Goal: Task Accomplishment & Management: Use online tool/utility

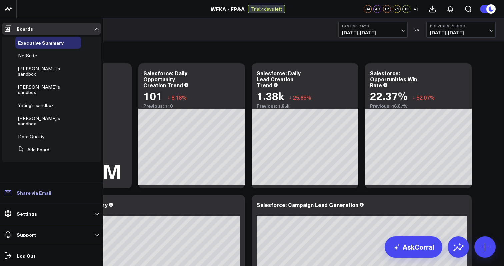
click at [52, 197] on link "Share via Email" at bounding box center [51, 193] width 99 height 12
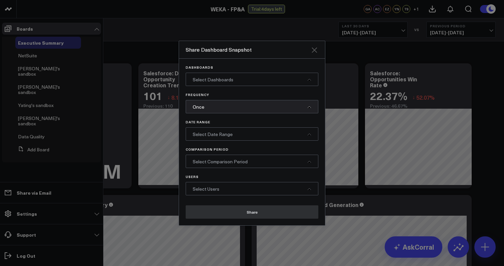
click at [313, 51] on icon "Close" at bounding box center [314, 49] width 5 height 5
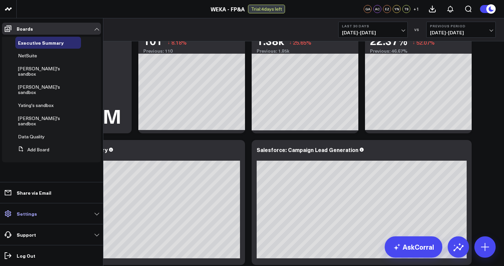
scroll to position [52, 0]
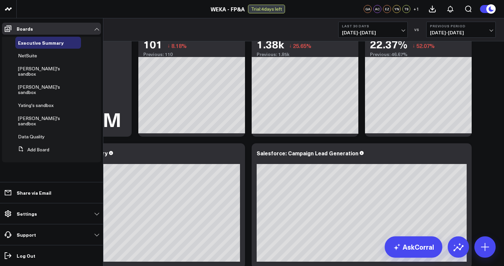
click at [42, 178] on ul "Boards Executive Summary NetSuite Ally's sandbox Eric's sandbox Yating's sandbo…" at bounding box center [51, 142] width 103 height 248
click at [15, 31] on link "Boards" at bounding box center [51, 29] width 99 height 12
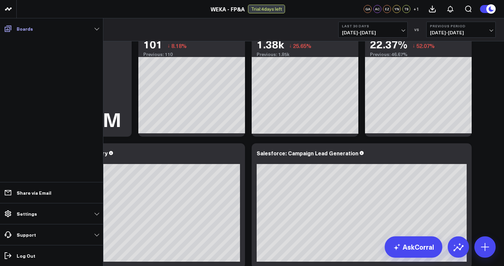
click at [15, 31] on link "Boards" at bounding box center [51, 29] width 99 height 12
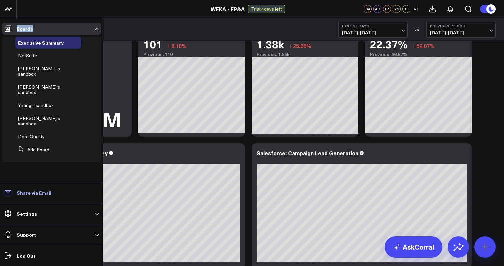
click at [71, 192] on link "Share via Email" at bounding box center [51, 193] width 99 height 12
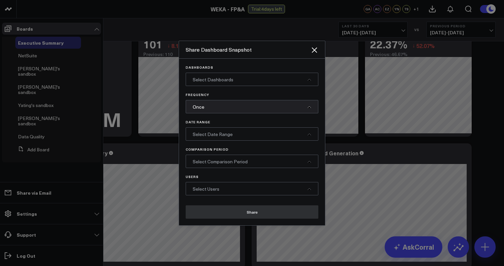
click at [293, 79] on div "Select Dashboards" at bounding box center [252, 79] width 133 height 13
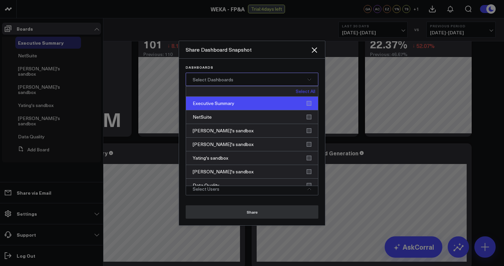
click at [306, 104] on div "Executive Summary" at bounding box center [252, 104] width 132 height 14
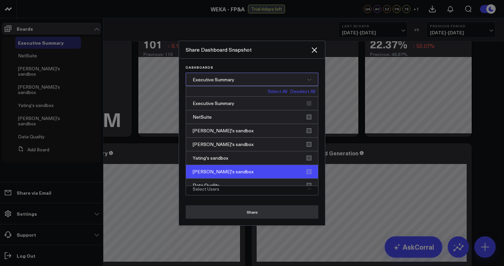
scroll to position [6, 0]
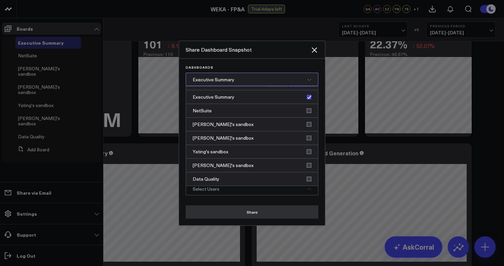
click at [249, 213] on button "Share" at bounding box center [252, 211] width 133 height 13
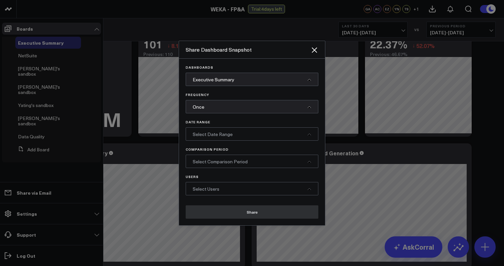
click at [261, 188] on div "Select Users" at bounding box center [252, 188] width 133 height 13
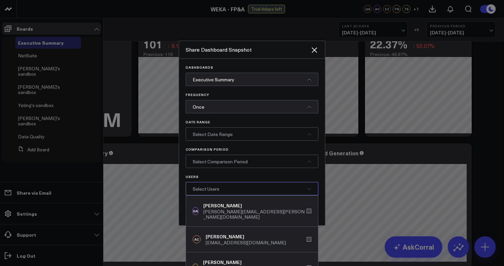
click at [261, 188] on div "Select Users" at bounding box center [252, 188] width 133 height 13
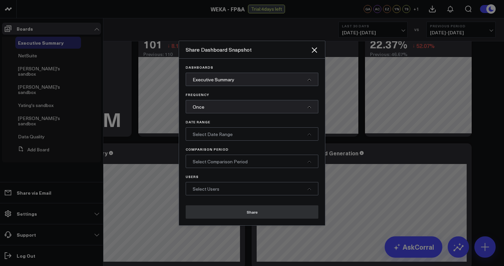
click at [261, 188] on div "Select Users" at bounding box center [252, 188] width 133 height 13
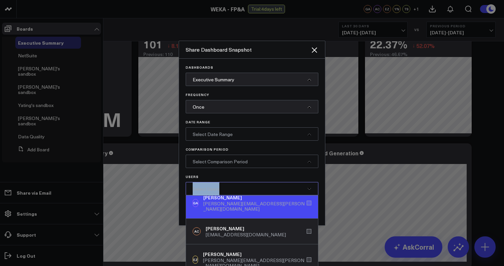
scroll to position [0, 0]
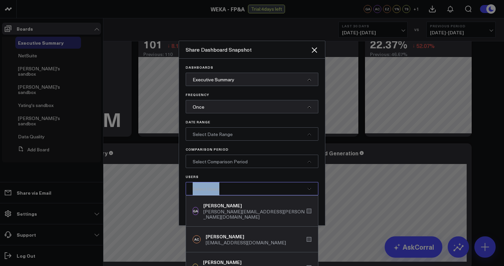
click at [286, 177] on p "Users" at bounding box center [252, 177] width 133 height 4
click at [155, 176] on div at bounding box center [252, 133] width 504 height 266
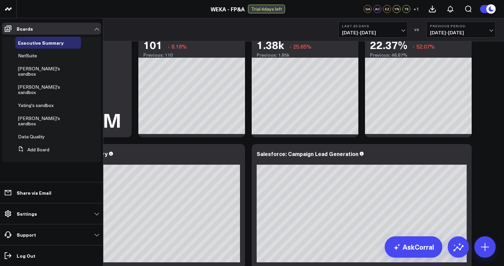
scroll to position [52, 0]
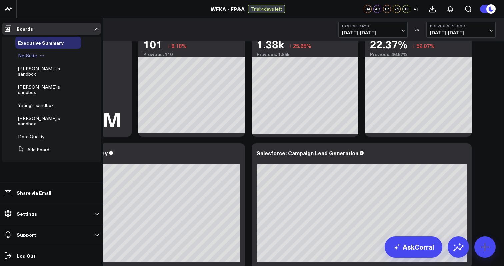
click at [27, 53] on span "NetSuite" at bounding box center [27, 55] width 19 height 6
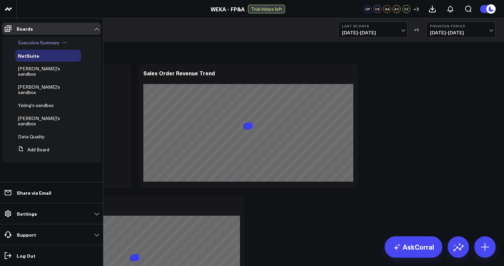
click at [16, 38] on div "Executive Summary" at bounding box center [48, 43] width 66 height 12
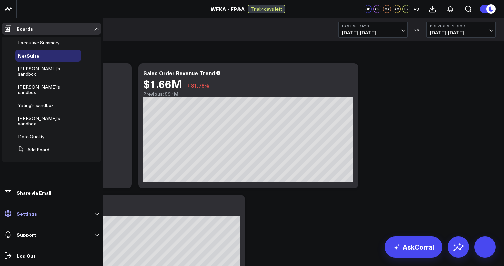
click at [46, 215] on link "Settings" at bounding box center [51, 214] width 99 height 12
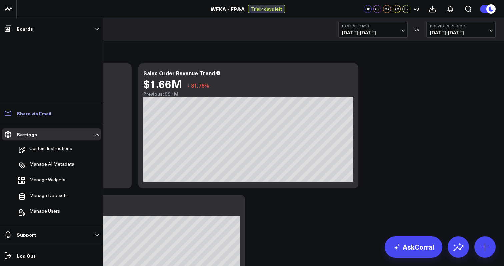
click at [29, 114] on p "Share via Email" at bounding box center [34, 113] width 35 height 5
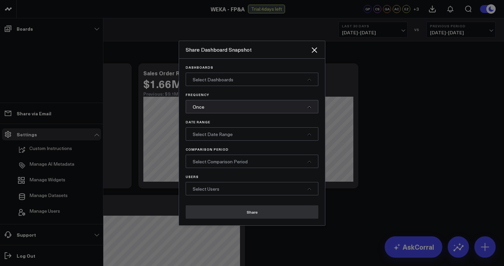
click at [285, 106] on div "Once" at bounding box center [252, 106] width 133 height 13
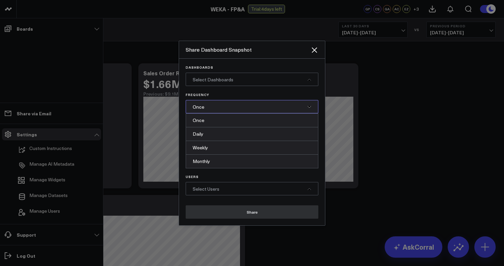
click at [93, 32] on div at bounding box center [252, 133] width 504 height 266
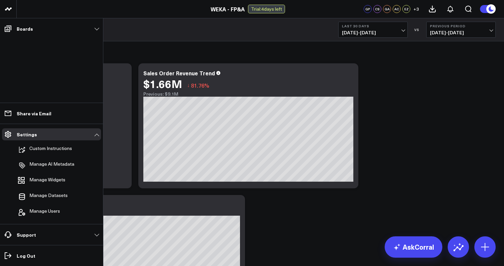
click at [93, 32] on link "Boards" at bounding box center [51, 29] width 99 height 12
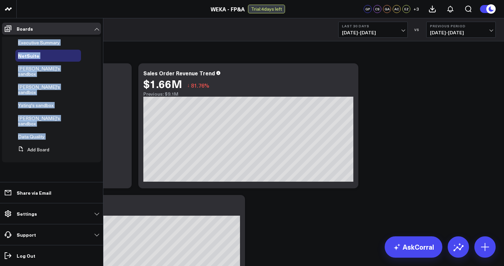
click at [69, 170] on ul "Boards Executive Summary NetSuite Ally's sandbox Eric's sandbox Yating's sandbo…" at bounding box center [51, 142] width 103 height 248
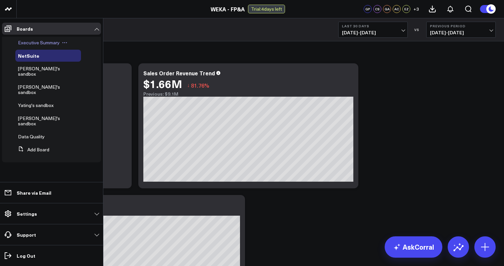
click at [48, 43] on span "Executive Summary" at bounding box center [39, 42] width 42 height 6
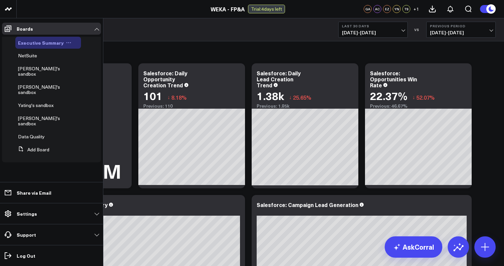
click at [68, 43] on icon at bounding box center [68, 42] width 5 height 5
click at [48, 192] on p "Share via Email" at bounding box center [34, 192] width 35 height 5
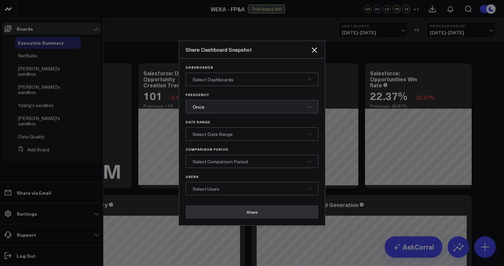
click at [245, 104] on div "Once" at bounding box center [252, 106] width 133 height 13
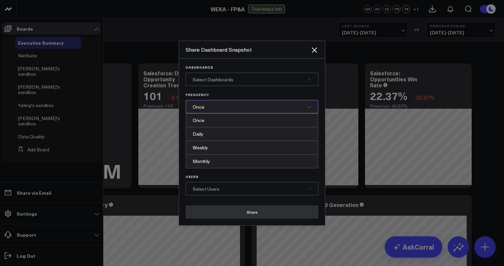
click at [245, 104] on div "Once" at bounding box center [252, 106] width 133 height 13
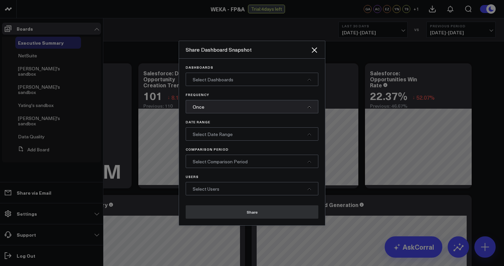
click at [245, 130] on div "Select Date Range" at bounding box center [252, 133] width 133 height 13
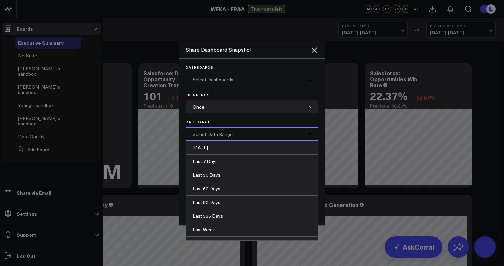
click at [245, 130] on div "Select Date Range" at bounding box center [252, 133] width 133 height 13
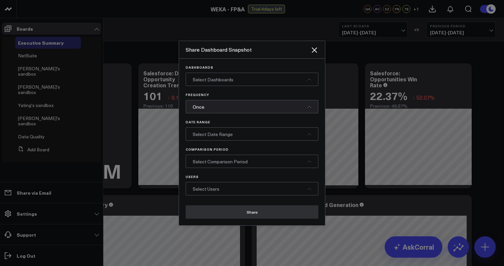
click at [53, 209] on div at bounding box center [252, 133] width 504 height 266
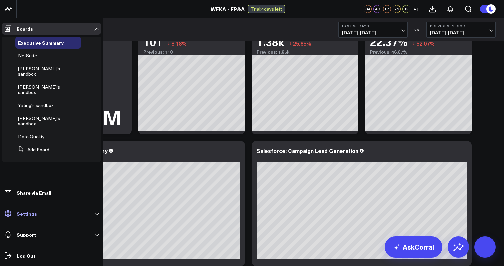
scroll to position [56, 0]
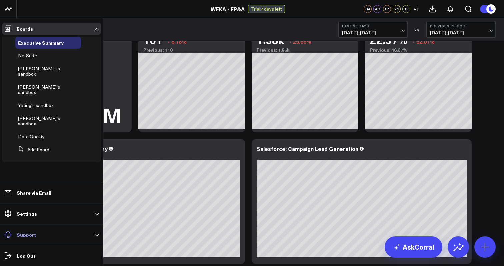
click at [95, 230] on link "Support" at bounding box center [51, 235] width 99 height 12
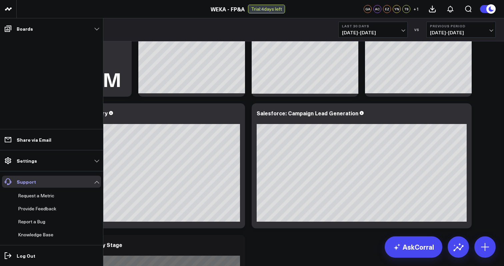
scroll to position [126, 0]
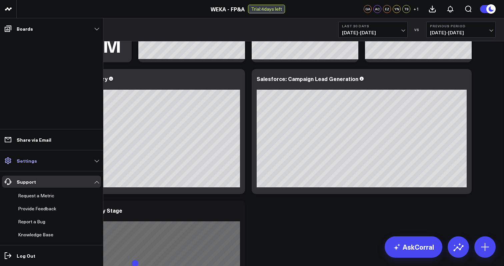
click at [94, 160] on link "Settings" at bounding box center [51, 161] width 99 height 12
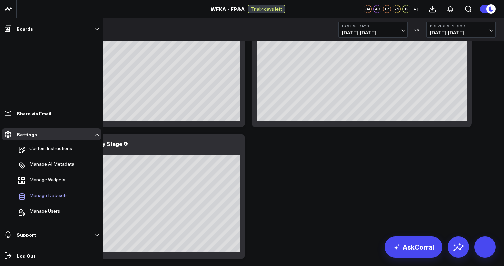
scroll to position [196, 0]
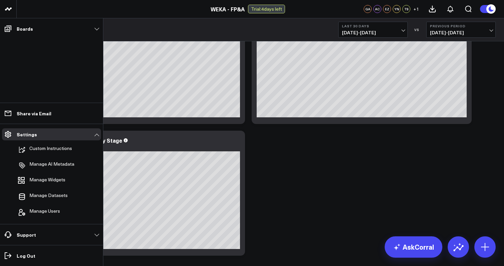
click at [62, 209] on li "Manage Users" at bounding box center [51, 212] width 99 height 15
click at [58, 210] on span "Manage Users" at bounding box center [44, 212] width 31 height 8
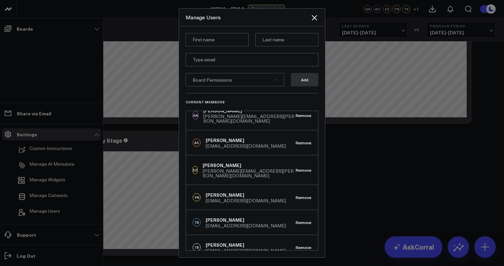
scroll to position [0, 0]
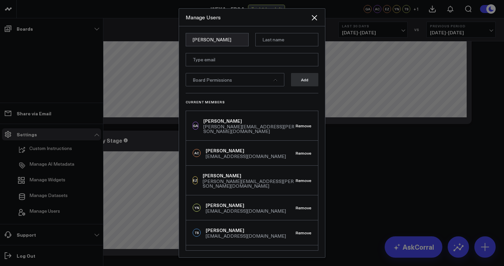
type input "Calvin"
type input "Do"
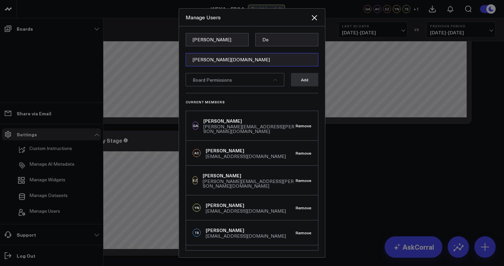
type input "calvin.do"
click at [260, 60] on input "calvin.do" at bounding box center [252, 59] width 133 height 13
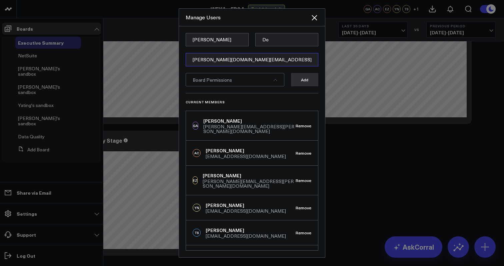
type input "calvin.do@weka.io"
click at [281, 83] on div "Board Permissions" at bounding box center [235, 79] width 99 height 13
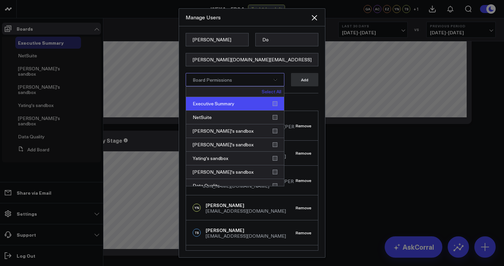
click at [273, 104] on div "Executive Summary" at bounding box center [235, 104] width 98 height 14
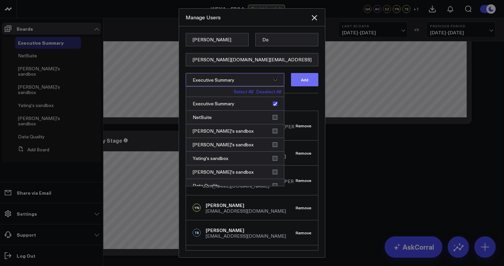
click at [307, 82] on button "Add" at bounding box center [304, 79] width 27 height 13
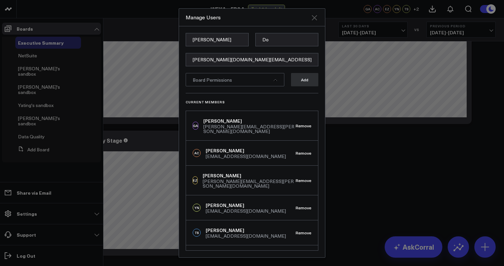
click at [311, 19] on icon "Close" at bounding box center [314, 18] width 8 height 8
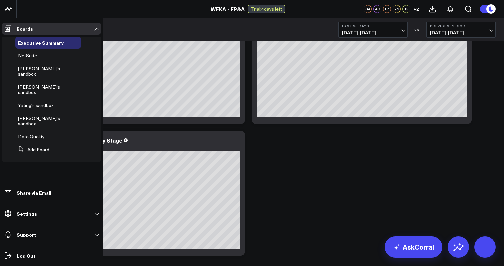
click at [302, 210] on div "Salesforce Modify via AI Copy link to widget Ask support Remove Create linked c…" at bounding box center [260, 268] width 477 height 846
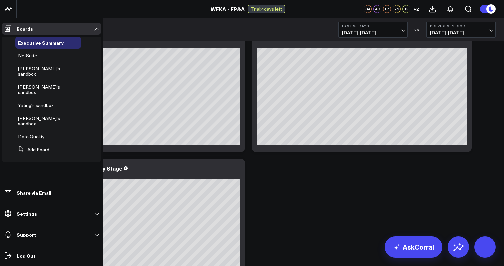
scroll to position [162, 0]
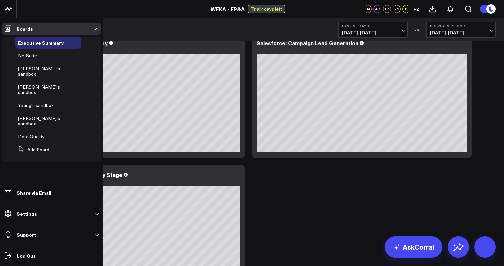
click at [130, 25] on div "Executive Summary Last 30 Days 08/24/25 - 09/22/25 VS Previous Period 07/25/25 …" at bounding box center [260, 29] width 487 height 23
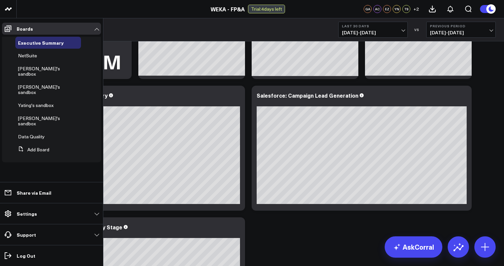
scroll to position [661, 0]
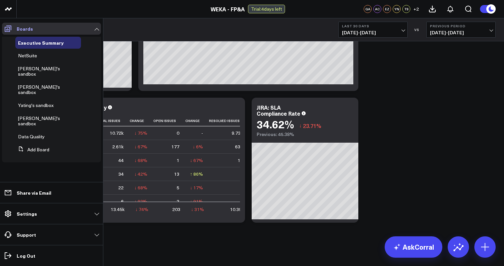
click at [96, 28] on link "Boards" at bounding box center [51, 29] width 99 height 12
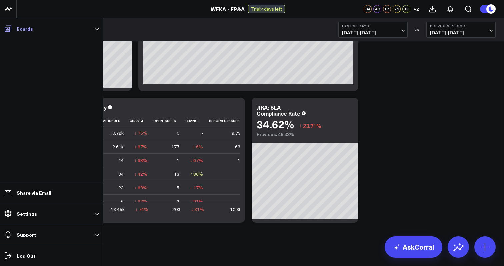
click at [96, 29] on link "Boards" at bounding box center [51, 29] width 99 height 12
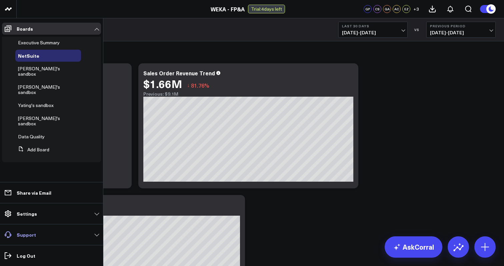
click at [79, 238] on link "Support" at bounding box center [51, 235] width 99 height 12
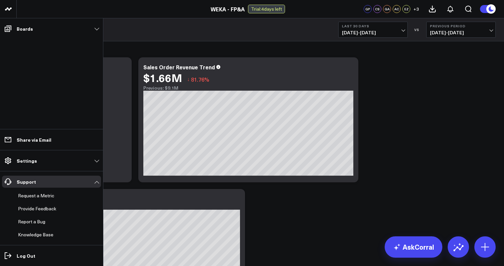
scroll to position [8, 0]
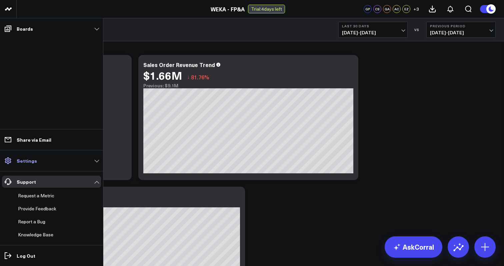
click at [95, 162] on link "Settings" at bounding box center [51, 161] width 99 height 12
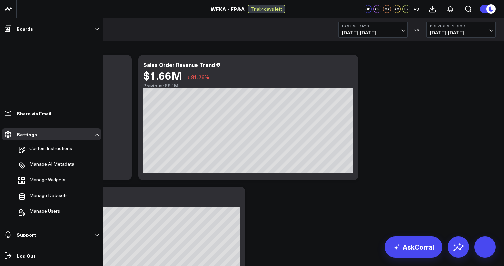
click at [75, 213] on li "Manage Users" at bounding box center [51, 212] width 99 height 15
click at [44, 214] on span "Manage Users" at bounding box center [44, 212] width 31 height 8
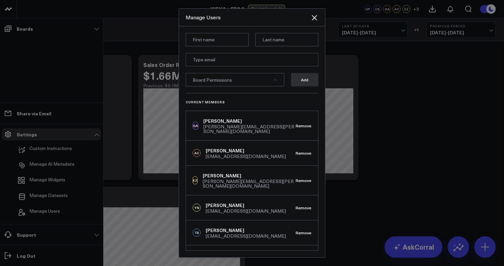
click at [228, 41] on input at bounding box center [217, 39] width 63 height 13
type input "Calvin"
type input "Do"
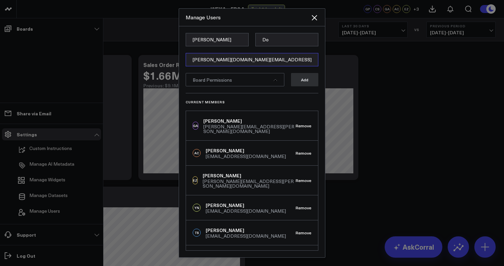
type input "calvin.do@weka.io"
click at [272, 80] on div "Board Permissions" at bounding box center [235, 79] width 99 height 13
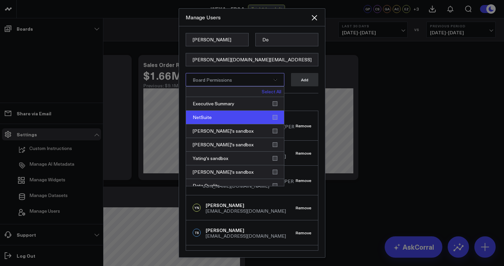
click at [273, 119] on div "NetSuite" at bounding box center [235, 118] width 98 height 14
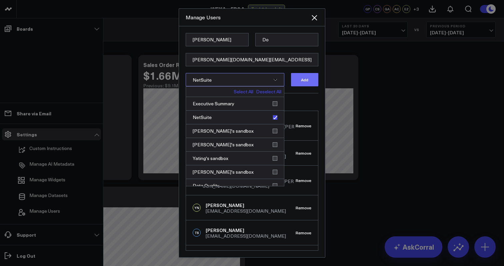
click at [301, 84] on button "Add" at bounding box center [304, 79] width 27 height 13
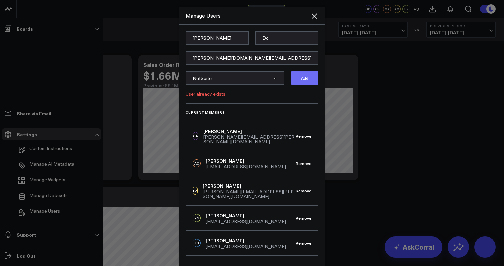
click at [312, 80] on button "Add" at bounding box center [304, 77] width 27 height 13
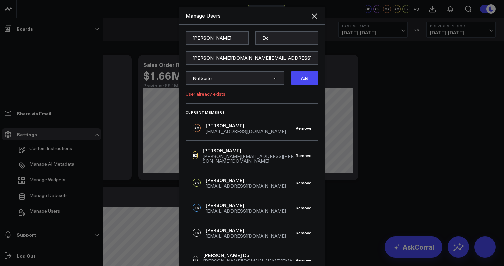
scroll to position [35, 0]
click at [276, 78] on icon at bounding box center [275, 78] width 4 height 4
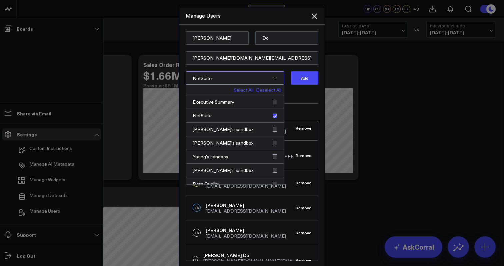
click at [292, 94] on div "User already exists" at bounding box center [252, 93] width 133 height 5
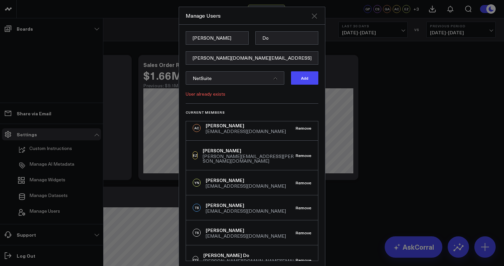
click at [314, 17] on icon "Close" at bounding box center [314, 16] width 8 height 8
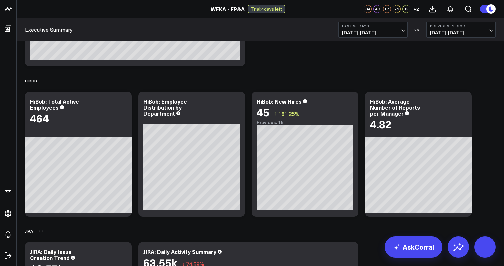
scroll to position [367, 0]
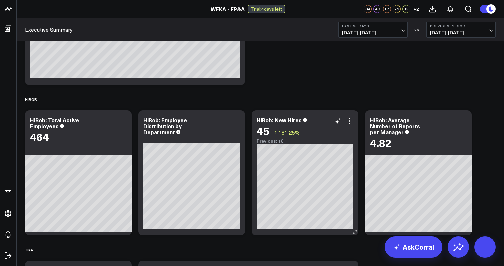
click at [350, 125] on div "45 ↑ 181.25%" at bounding box center [305, 131] width 97 height 12
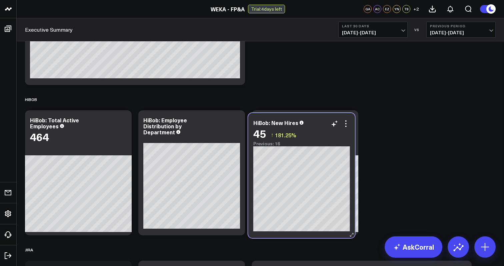
click at [347, 128] on div "45 ↑ 181.25%" at bounding box center [301, 133] width 97 height 12
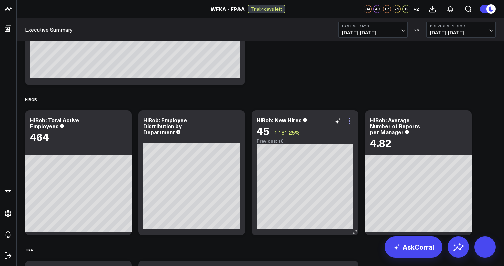
click at [348, 120] on icon at bounding box center [349, 121] width 8 height 8
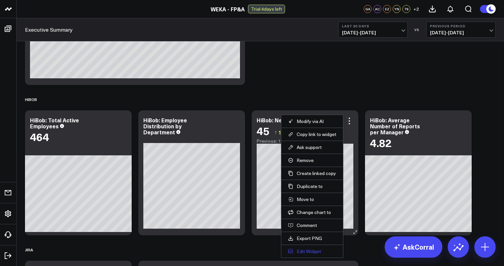
click at [313, 253] on button "Edit Widget" at bounding box center [312, 251] width 48 height 6
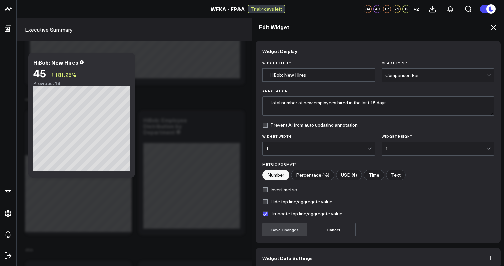
scroll to position [32, 0]
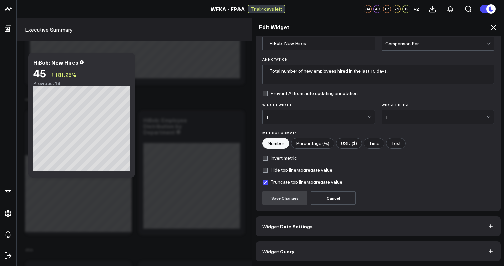
click at [490, 254] on icon "button" at bounding box center [490, 251] width 7 height 7
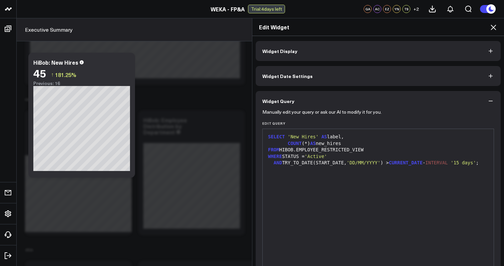
click at [439, 195] on div "SELECT 'New Hires' AS label, COUNT (*) AS new_hires FROM HIBOB.EMPLOYEE_RESTRIC…" at bounding box center [378, 211] width 224 height 159
click at [336, 162] on div "AND TRY_TO_DATE(START_DATE, 'DD/MM/YYYY' ) > CURRENT_DATE - INTERVAL '15 days' ;" at bounding box center [378, 163] width 224 height 7
click at [336, 191] on div "SELECT 'New Hires' AS label, COUNT (*) AS new_hires FROM HIBOB.EMPLOYEE_RESTRIC…" at bounding box center [378, 211] width 224 height 159
click at [345, 188] on div "SELECT 'New Hires' AS label, COUNT (*) AS new_hires FROM HIBOB.EMPLOYEE_RESTRIC…" at bounding box center [378, 211] width 224 height 159
click at [381, 166] on div "AND TRY_TO_DATE(START_DATE, 'DD/MM/YYYY' ) > CURRENT_DATE - INTERVAL '15 days' ;" at bounding box center [378, 163] width 224 height 7
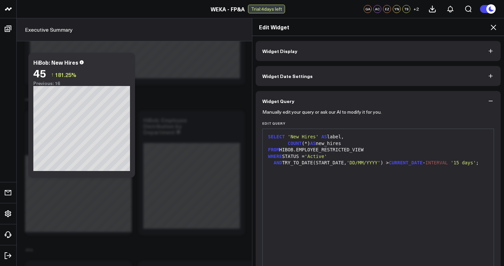
click at [341, 163] on div "AND TRY_TO_DATE(START_DATE, 'DD/MM/YYYY' ) > CURRENT_DATE - INTERVAL '15 days' ;" at bounding box center [378, 163] width 224 height 7
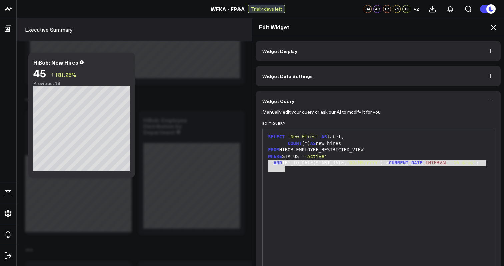
click at [338, 181] on div "SELECT 'New Hires' AS label, COUNT (*) AS new_hires FROM HIBOB.EMPLOYEE_RESTRIC…" at bounding box center [378, 211] width 224 height 159
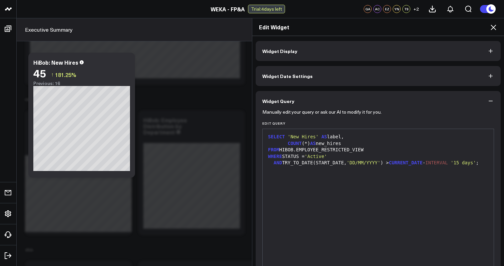
click at [388, 175] on div "SELECT 'New Hires' AS label, COUNT (*) AS new_hires FROM HIBOB.EMPLOYEE_RESTRIC…" at bounding box center [378, 211] width 224 height 159
click at [355, 166] on div "AND TRY_TO_DATE(START_DATE, 'DD/MM/YYYY' ) > CURRENT_DATE - INTERVAL '15 days' ;" at bounding box center [378, 163] width 224 height 7
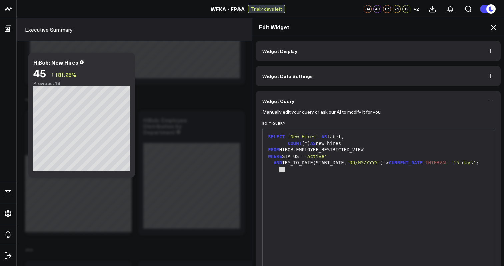
click at [355, 166] on div "AND TRY_TO_DATE(START_DATE, 'DD/MM/YYYY' ) > CURRENT_DATE - INTERVAL '15 days' ;" at bounding box center [378, 163] width 224 height 7
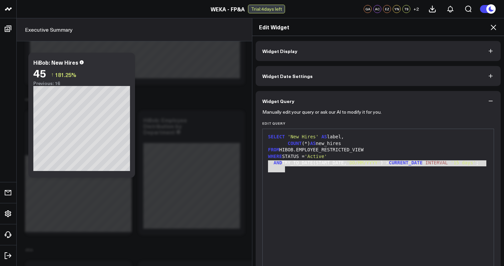
click at [351, 180] on div "SELECT 'New Hires' AS label, COUNT (*) AS new_hires FROM HIBOB.EMPLOYEE_RESTRIC…" at bounding box center [378, 211] width 224 height 159
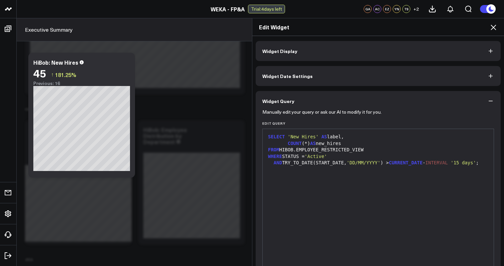
scroll to position [353, 0]
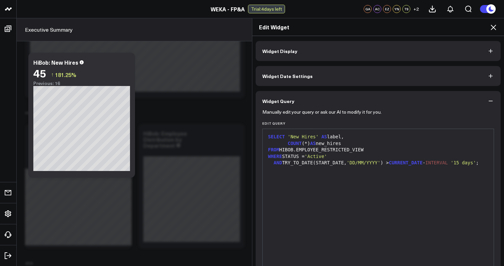
click at [351, 180] on div "SELECT 'New Hires' AS label, COUNT (*) AS new_hires FROM HIBOB.EMPLOYEE_RESTRIC…" at bounding box center [378, 211] width 224 height 159
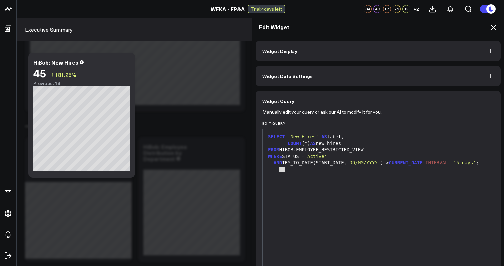
click at [302, 176] on div "SELECT 'New Hires' AS label, COUNT (*) AS new_hires FROM HIBOB.EMPLOYEE_RESTRIC…" at bounding box center [378, 211] width 224 height 159
click at [302, 159] on div "WHERE STATUS = 'Active'" at bounding box center [378, 156] width 224 height 7
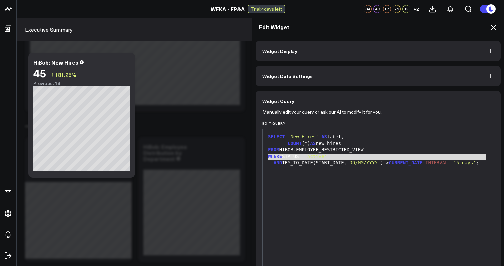
click at [302, 159] on div "WHERE STATUS = 'Active'" at bounding box center [378, 156] width 224 height 7
click at [303, 166] on div "AND TRY_TO_DATE(START_DATE, 'DD/MM/YYYY' ) > CURRENT_DATE - INTERVAL '15 days' ;" at bounding box center [378, 163] width 224 height 7
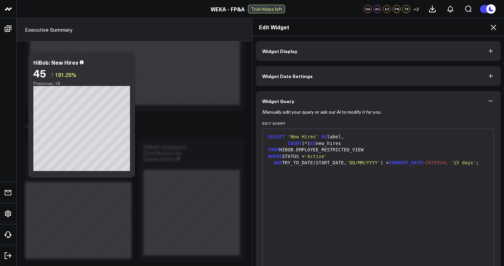
click at [302, 160] on div "AND TRY_TO_DATE(START_DATE, 'DD/MM/YYYY' ) > CURRENT_DATE - INTERVAL '15 days' ;" at bounding box center [378, 163] width 224 height 7
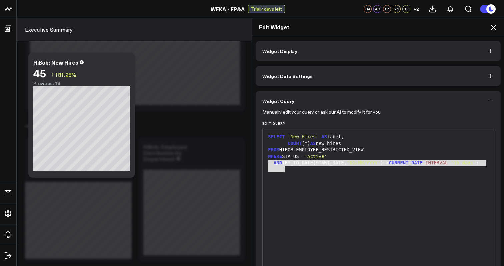
click at [301, 174] on div "SELECT 'New Hires' AS label, COUNT (*) AS new_hires FROM HIBOB.EMPLOYEE_RESTRIC…" at bounding box center [378, 211] width 224 height 159
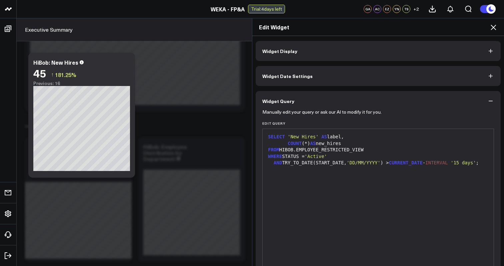
click at [301, 166] on div "AND TRY_TO_DATE(START_DATE, 'DD/MM/YYYY' ) > CURRENT_DATE - INTERVAL '15 days' ;" at bounding box center [378, 163] width 224 height 7
click at [301, 164] on div "AND TRY_TO_DATE(START_DATE, 'DD/MM/YYYY' ) > CURRENT_DATE - INTERVAL '15 days' ;" at bounding box center [378, 163] width 224 height 7
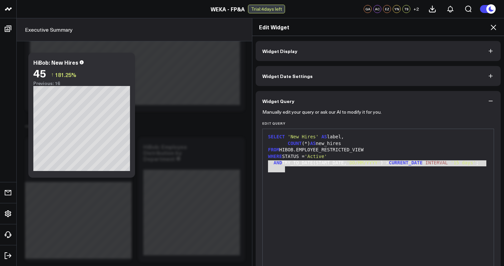
click at [295, 147] on div "FROM HIBOB.EMPLOYEE_RESTRICTED_VIEW" at bounding box center [378, 150] width 224 height 7
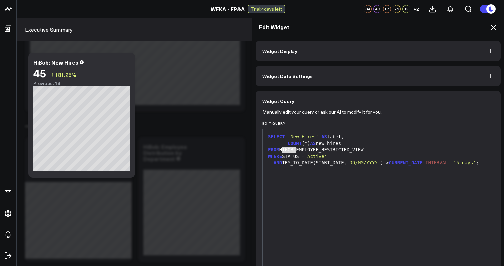
click at [295, 147] on div "FROM HIBOB.EMPLOYEE_RESTRICTED_VIEW" at bounding box center [378, 150] width 224 height 7
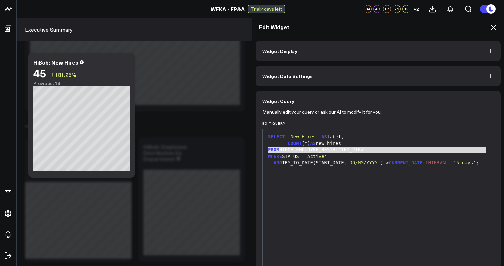
click at [278, 137] on span "SELECT" at bounding box center [276, 136] width 17 height 5
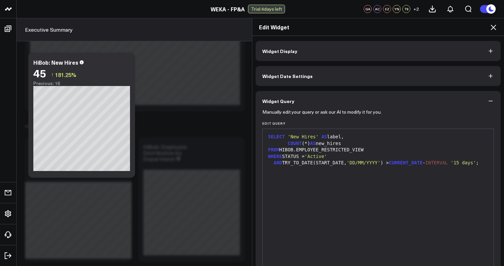
click at [278, 137] on span "SELECT" at bounding box center [276, 136] width 17 height 5
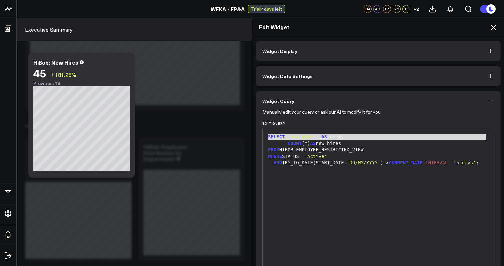
click at [292, 146] on div "COUNT (*) AS new_hires" at bounding box center [378, 143] width 224 height 7
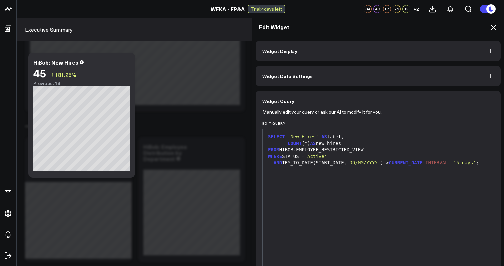
click at [292, 146] on div "COUNT (*) AS new_hires" at bounding box center [378, 143] width 224 height 7
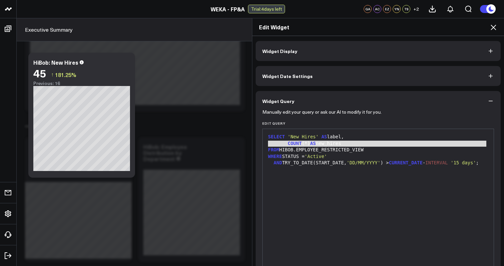
click at [291, 151] on div "FROM HIBOB.EMPLOYEE_RESTRICTED_VIEW" at bounding box center [378, 150] width 224 height 7
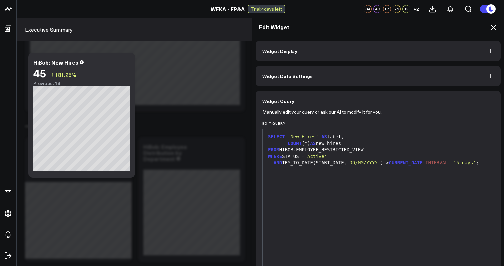
click at [291, 151] on div "FROM HIBOB.EMPLOYEE_RESTRICTED_VIEW" at bounding box center [378, 150] width 224 height 7
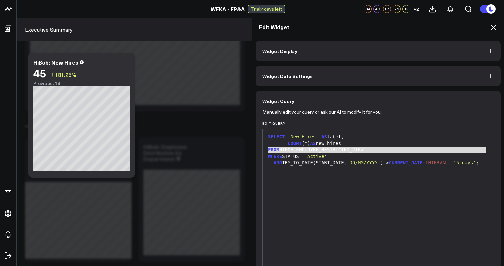
click at [292, 165] on div "AND TRY_TO_DATE(START_DATE, 'DD/MM/YYYY' ) > CURRENT_DATE - INTERVAL '15 days' ;" at bounding box center [378, 163] width 224 height 7
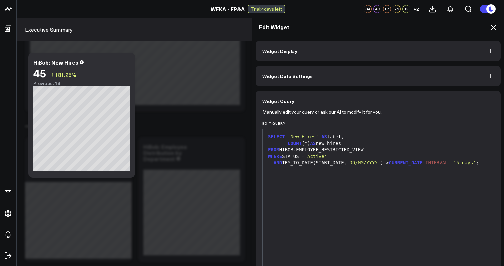
click at [289, 162] on div "AND TRY_TO_DATE(START_DATE, 'DD/MM/YYYY' ) > CURRENT_DATE - INTERVAL '15 days' ;" at bounding box center [378, 163] width 224 height 7
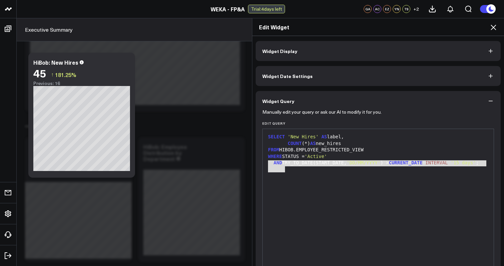
click at [291, 166] on div "AND TRY_TO_DATE(START_DATE, 'DD/MM/YYYY' ) > CURRENT_DATE - INTERVAL '15 days' ;" at bounding box center [378, 163] width 224 height 7
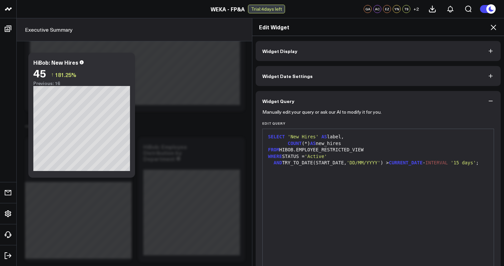
click at [290, 166] on div "AND TRY_TO_DATE(START_DATE, 'DD/MM/YYYY' ) > CURRENT_DATE - INTERVAL '15 days' ;" at bounding box center [378, 163] width 224 height 7
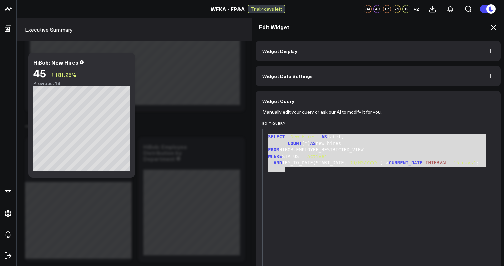
drag, startPoint x: 269, startPoint y: 137, endPoint x: 296, endPoint y: 185, distance: 55.2
click at [296, 185] on div "SELECT 'New Hires' AS label, COUNT (*) AS new_hires FROM HIBOB.EMPLOYEE_RESTRIC…" at bounding box center [378, 211] width 224 height 159
click at [301, 166] on div "AND TRY_TO_DATE(START_DATE, 'DD/MM/YYYY' ) > CURRENT_DATE - INTERVAL '15 days' ;" at bounding box center [378, 163] width 224 height 7
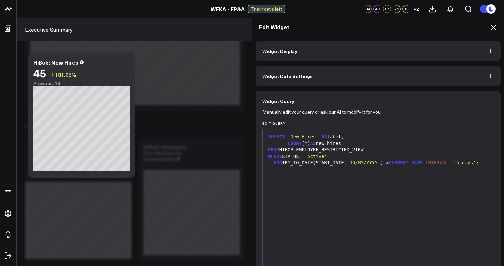
click at [309, 174] on div "SELECT 'New Hires' AS label, COUNT (*) AS new_hires FROM HIBOB.EMPLOYEE_RESTRIC…" at bounding box center [378, 211] width 224 height 159
click at [320, 162] on div "AND TRY_TO_DATE(START_DATE, 'DD/MM/YYYY' ) > CURRENT_DATE - INTERVAL '15 days' ;" at bounding box center [378, 163] width 224 height 7
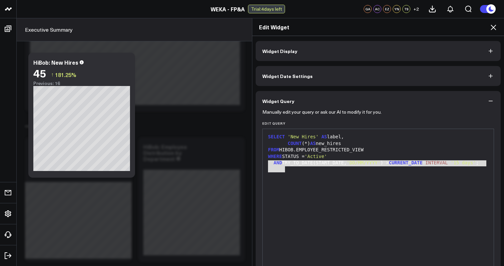
click at [311, 155] on span "'Active'" at bounding box center [316, 156] width 22 height 5
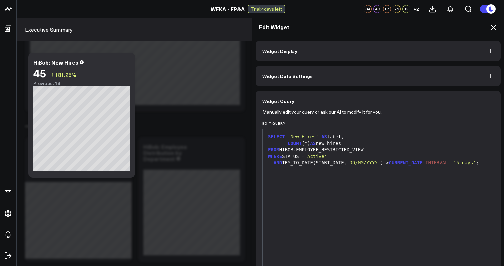
click at [311, 155] on span "'Active'" at bounding box center [316, 156] width 22 height 5
click at [311, 155] on span "'Active" at bounding box center [315, 156] width 20 height 5
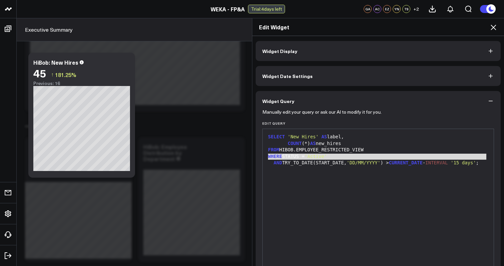
click at [308, 147] on div "FROM HIBOB.EMPLOYEE_RESTRICTED_VIEW" at bounding box center [378, 150] width 224 height 7
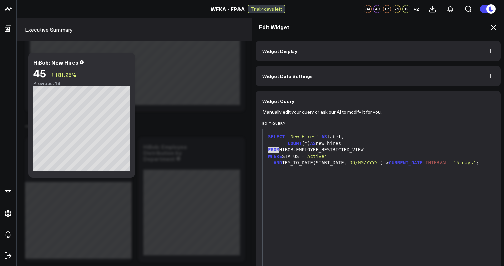
click at [308, 147] on div "FROM HIBOB.EMPLOYEE_RESTRICTED_VIEW" at bounding box center [378, 150] width 224 height 7
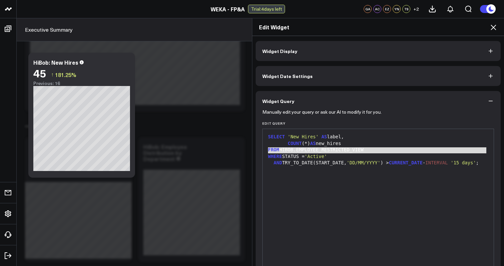
click at [295, 160] on div "AND TRY_TO_DATE(START_DATE, 'DD/MM/YYYY' ) > CURRENT_DATE - INTERVAL '15 days' ;" at bounding box center [378, 163] width 224 height 7
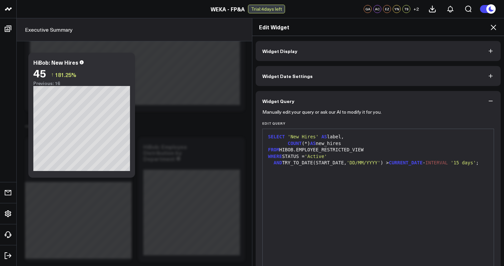
click at [492, 29] on icon at bounding box center [493, 27] width 8 height 8
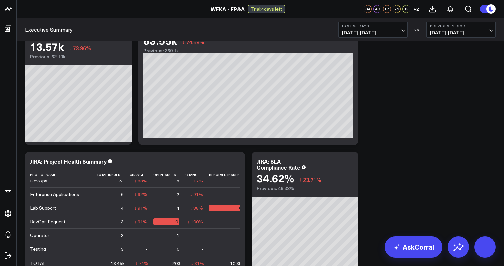
scroll to position [661, 0]
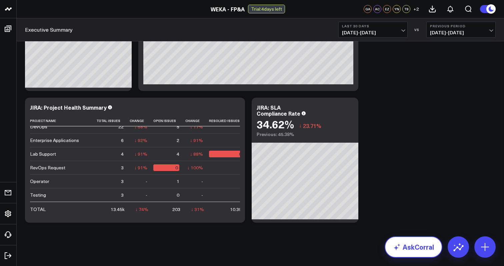
click at [409, 247] on link "AskCorral" at bounding box center [414, 246] width 58 height 21
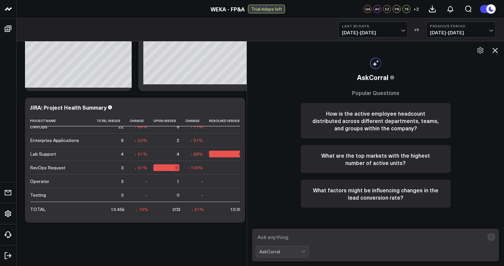
click at [405, 237] on textarea at bounding box center [370, 237] width 228 height 12
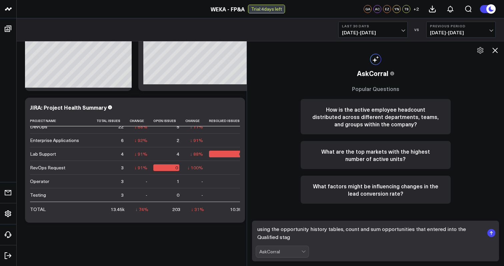
type textarea "using the opportunity history tables, count and sum opportunities that entered …"
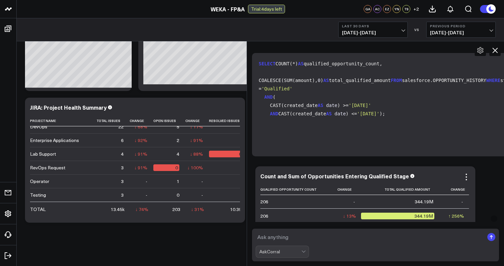
scroll to position [208, 0]
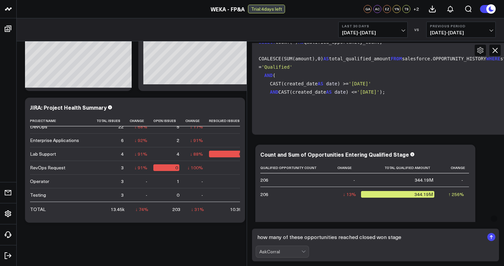
type textarea "how many of these opportunities reached closed won stage?"
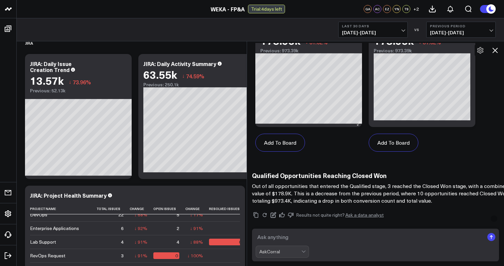
scroll to position [1269, 0]
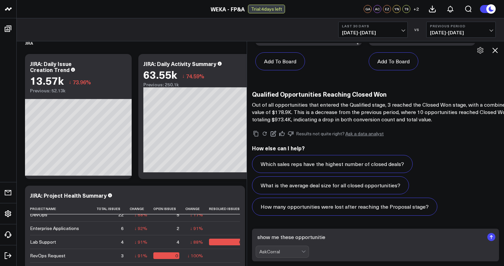
type textarea "show me these opportunities"
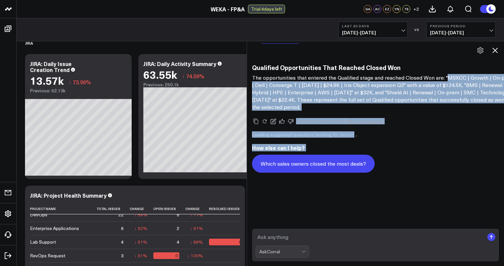
scroll to position [1822, 0]
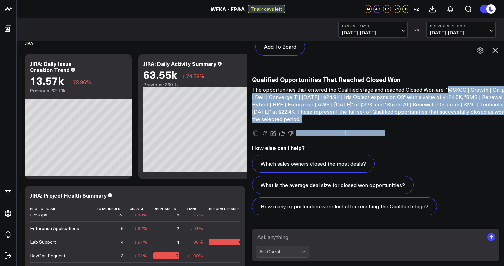
drag, startPoint x: 446, startPoint y: 162, endPoint x: 424, endPoint y: 143, distance: 29.1
click at [424, 143] on div "Results not quite right? Ask a data analyst How else can I help? Which sales ow…" at bounding box center [384, 172] width 264 height 99
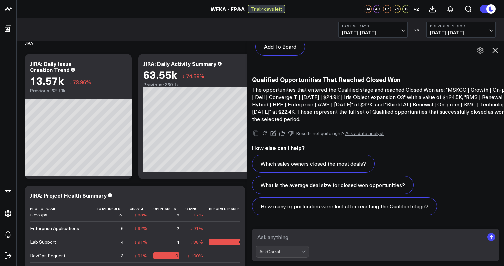
click at [345, 235] on textarea at bounding box center [370, 237] width 228 height 12
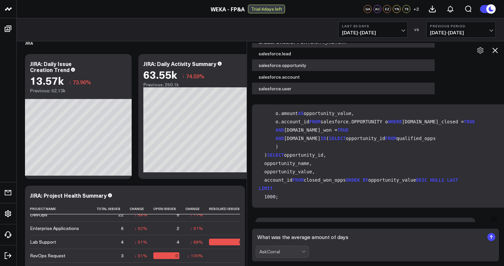
scroll to position [184, 0]
type textarea "What was the average amount of days"
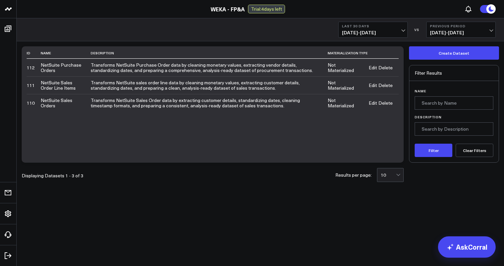
click at [244, 108] on td "Transforms NetSuite Sales Order data by extracting customer details, standardiz…" at bounding box center [209, 103] width 237 height 18
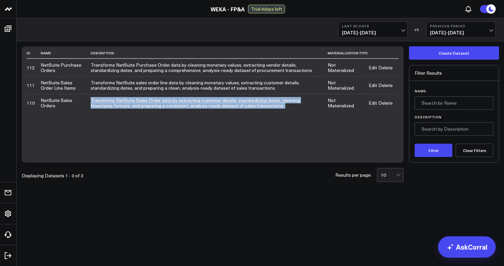
click at [222, 120] on div "ID Name Description Materialization Type 112 NetSuite Purchase Orders Transform…" at bounding box center [213, 104] width 382 height 116
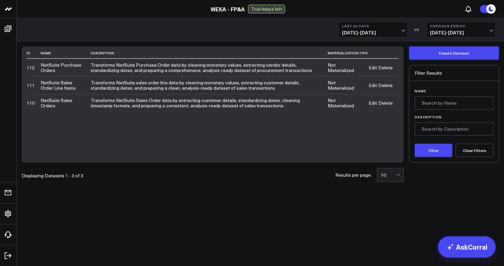
click at [216, 83] on td "Transforms NetSuite sales order line data by cleaning monetary values, extracti…" at bounding box center [209, 85] width 237 height 18
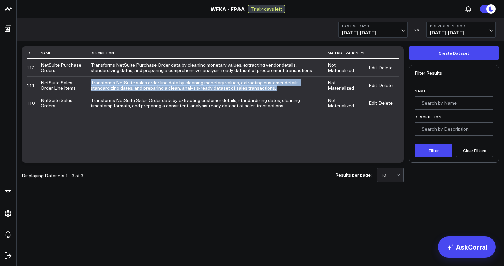
click at [217, 68] on td "Transforms NetSuite Purchase Order data by cleaning monetary values, extracting…" at bounding box center [209, 68] width 237 height 18
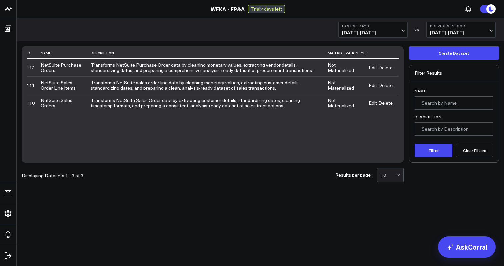
click at [217, 68] on td "Transforms NetSuite Purchase Order data by cleaning monetary values, extracting…" at bounding box center [209, 68] width 237 height 18
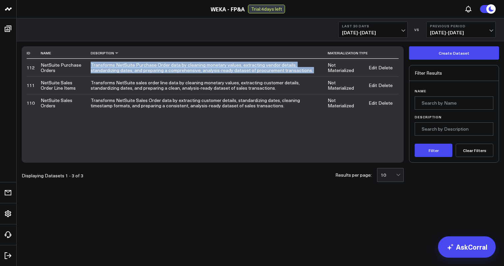
click at [219, 49] on th "Description" at bounding box center [209, 53] width 237 height 11
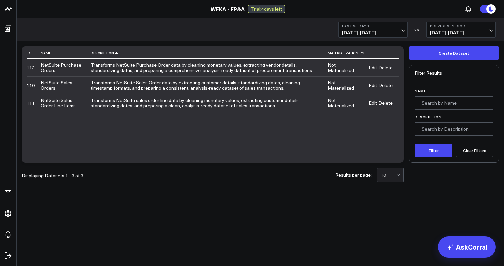
click at [400, 175] on div at bounding box center [399, 174] width 6 height 13
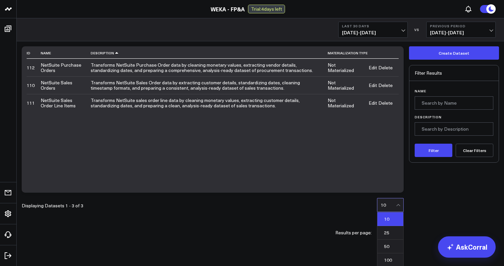
click at [311, 198] on div "Displaying Datasets 1 - 3 of 3 Results per page: 10 selected, 1 of 4. 4 results…" at bounding box center [213, 232] width 382 height 69
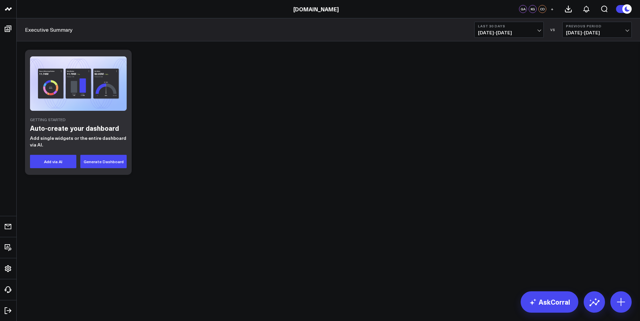
click at [195, 87] on div "Getting Started Auto-create your dashboard Add single widgets or the entire das…" at bounding box center [328, 112] width 613 height 132
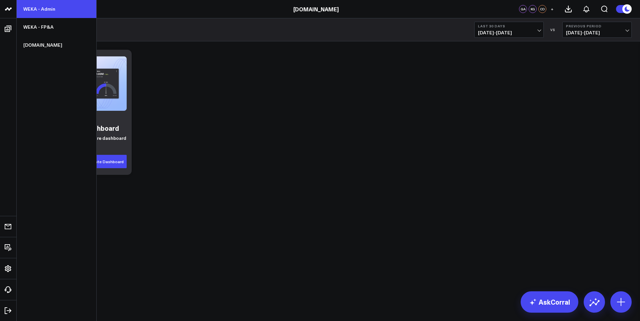
click at [37, 13] on link "WEKA - Admin" at bounding box center [57, 9] width 80 height 18
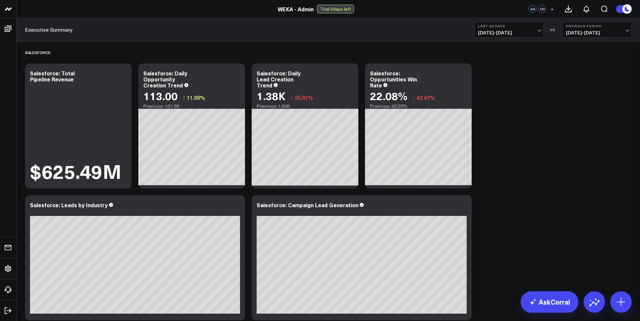
click at [518, 31] on span "[DATE] - [DATE]" at bounding box center [509, 32] width 62 height 5
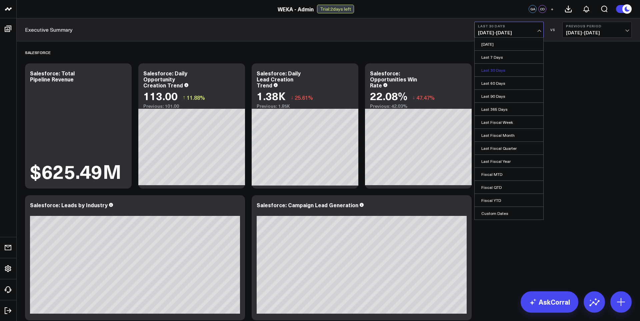
click at [511, 67] on link "Last 30 Days" at bounding box center [509, 70] width 69 height 13
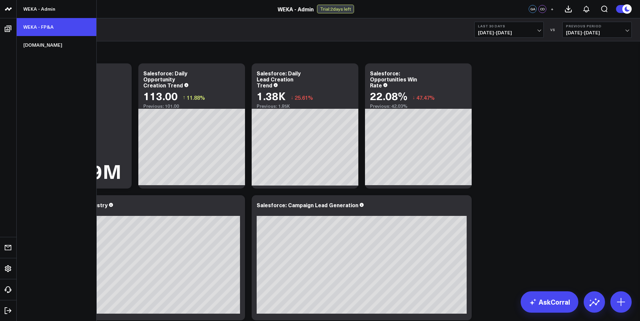
click at [37, 22] on link "WEKA - FP&A" at bounding box center [57, 27] width 80 height 18
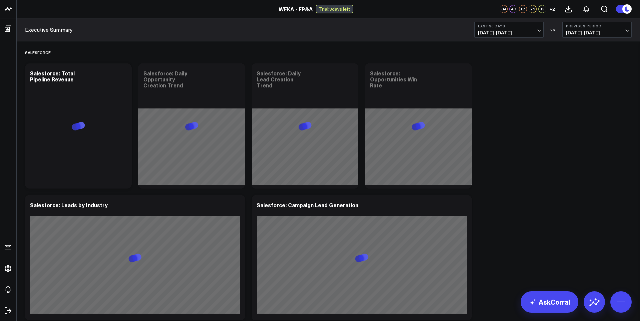
click at [500, 34] on span "[DATE] - [DATE]" at bounding box center [509, 32] width 62 height 5
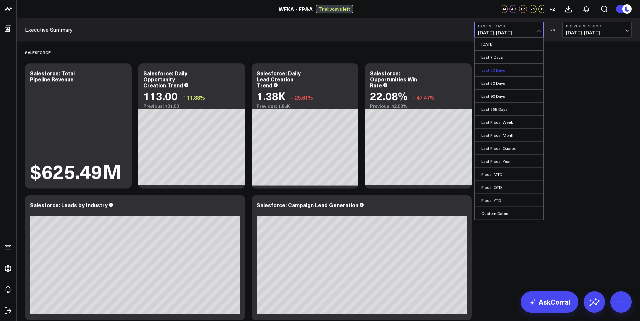
click at [508, 69] on link "Last 30 Days" at bounding box center [509, 70] width 69 height 13
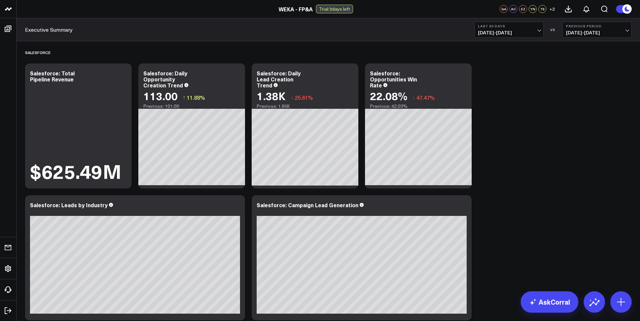
click at [532, 31] on span "[DATE] - [DATE]" at bounding box center [509, 32] width 62 height 5
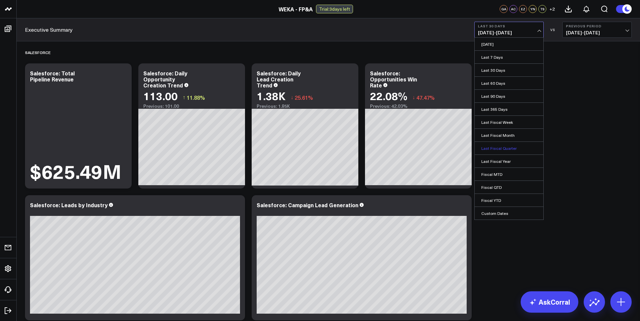
click at [532, 150] on link "Last Fiscal Quarter" at bounding box center [509, 148] width 69 height 13
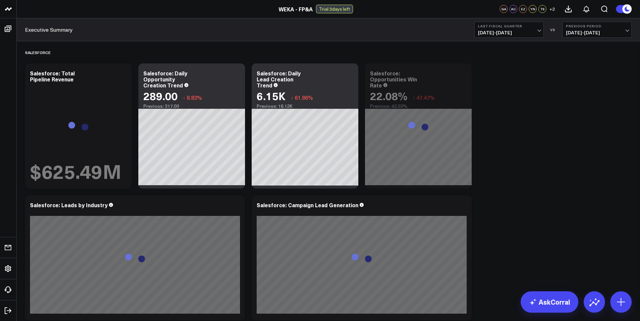
click at [536, 33] on span "[DATE] - [DATE]" at bounding box center [509, 32] width 62 height 5
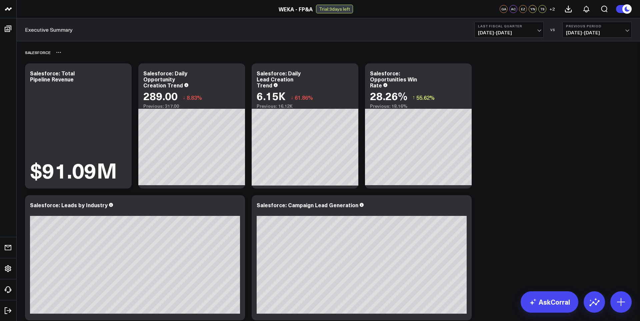
click at [168, 55] on div "Salesforce" at bounding box center [328, 52] width 607 height 15
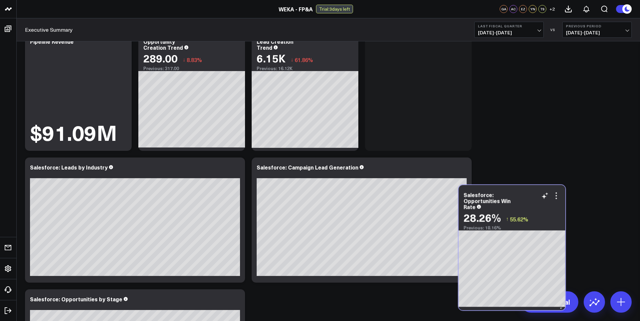
scroll to position [44, 0]
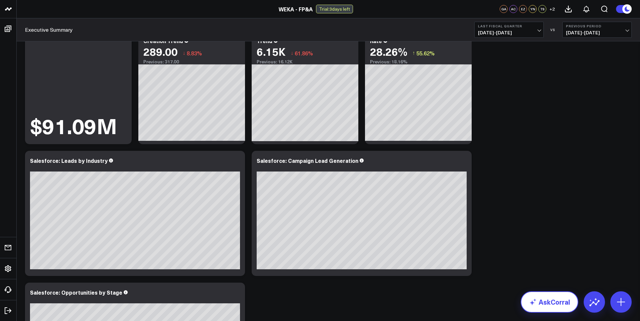
click at [543, 304] on link "AskCorral" at bounding box center [550, 301] width 58 height 21
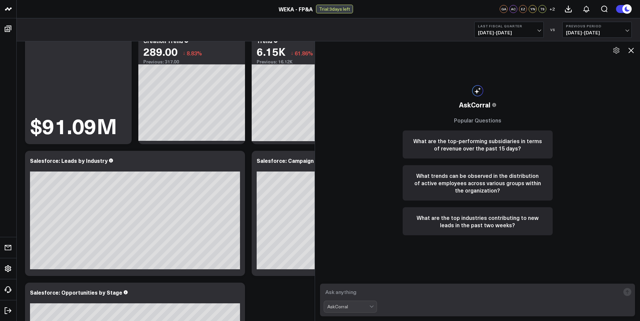
click at [626, 52] on button at bounding box center [630, 50] width 11 height 11
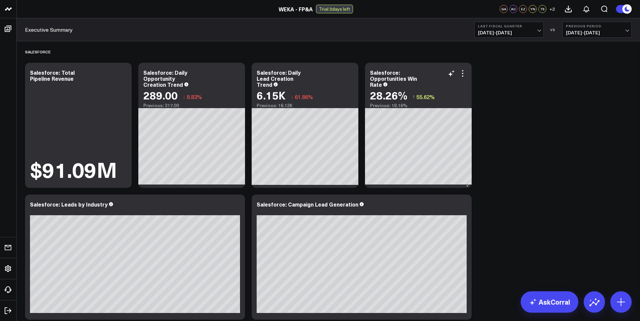
scroll to position [0, 0]
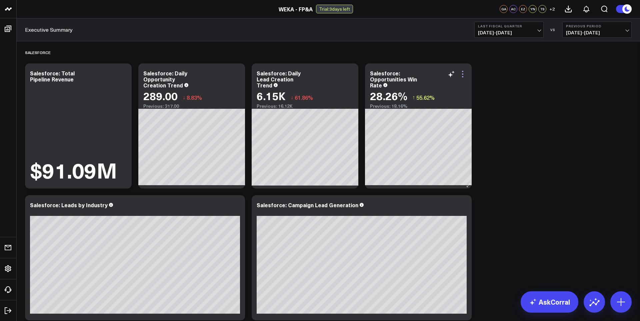
click at [462, 74] on icon at bounding box center [463, 74] width 8 height 8
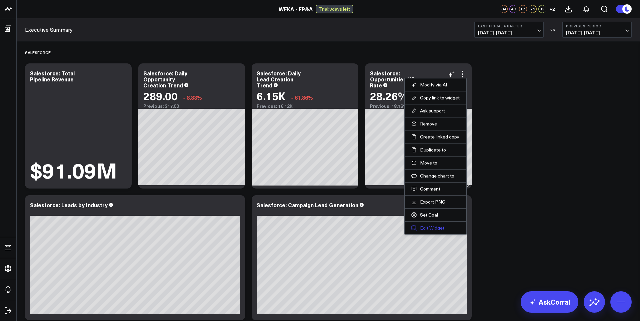
click at [440, 227] on button "Edit Widget" at bounding box center [435, 228] width 48 height 6
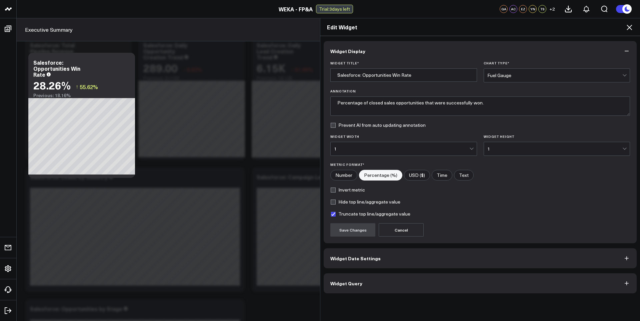
scroll to position [30, 0]
click at [438, 278] on button "Widget Query" at bounding box center [480, 283] width 313 height 20
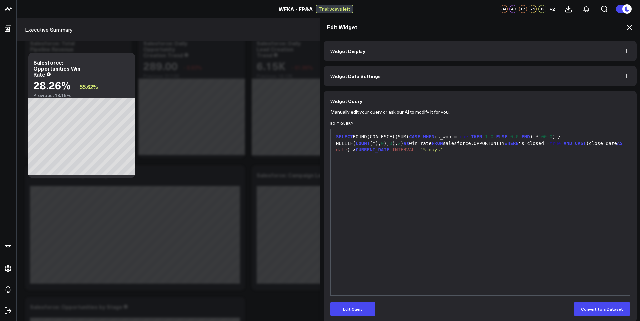
scroll to position [6, 0]
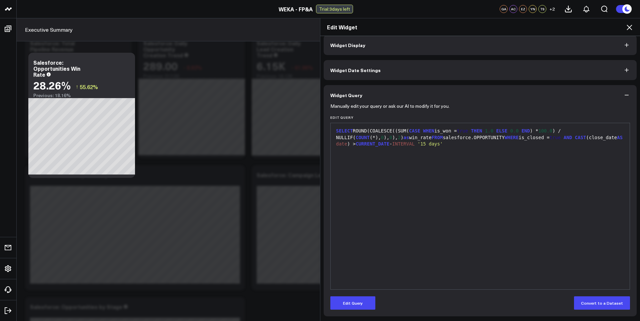
click at [443, 222] on div "SELECT ROUND(COALESCE((SUM( CASE WHEN is_won = true THEN 1.0 ELSE 0.0 END ) * 1…" at bounding box center [480, 205] width 292 height 159
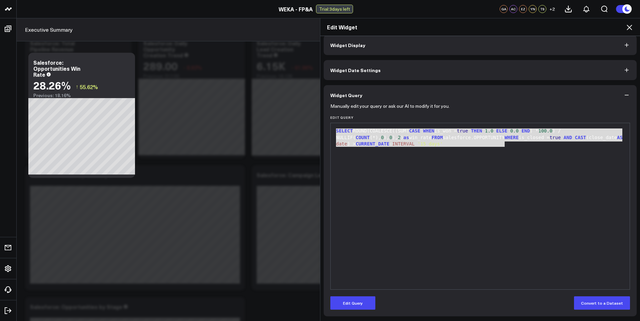
click at [475, 174] on div "SELECT ROUND(COALESCE((SUM( CASE WHEN is_won = true THEN 1.0 ELSE 0.0 END ) * 1…" at bounding box center [480, 205] width 292 height 159
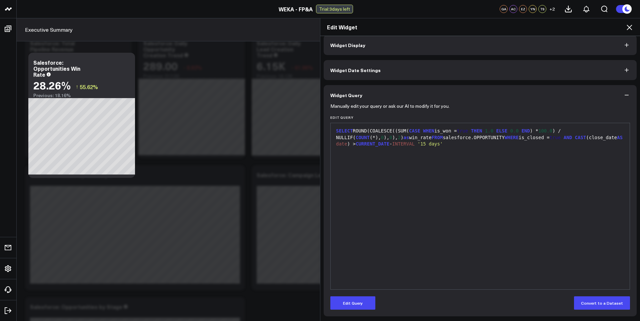
click at [475, 174] on div "SELECT ROUND(COALESCE((SUM( CASE WHEN is_won = true THEN 1.0 ELSE 0.0 END ) * 1…" at bounding box center [480, 205] width 292 height 159
click at [351, 303] on button "Edit Query" at bounding box center [352, 302] width 45 height 13
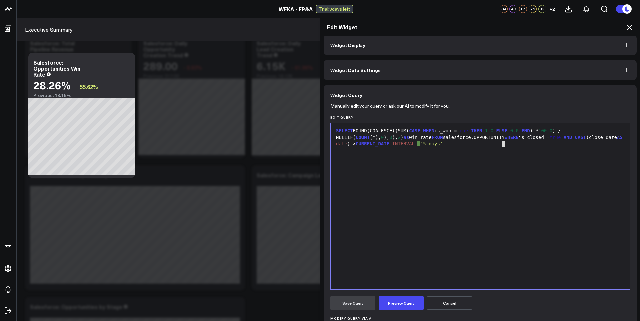
click at [426, 199] on div "SELECT ROUND(COALESCE((SUM( CASE WHEN is_won = true THEN 1.0 ELSE 0.0 END ) * 1…" at bounding box center [480, 205] width 292 height 159
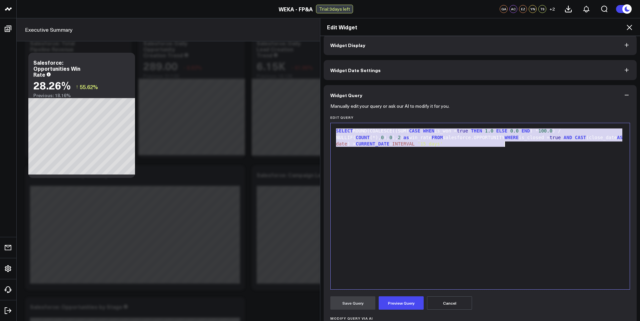
click at [426, 199] on div "SELECT ROUND(COALESCE((SUM( CASE WHEN is_won = true THEN 1.0 ELSE 0.0 END ) * 1…" at bounding box center [480, 205] width 292 height 159
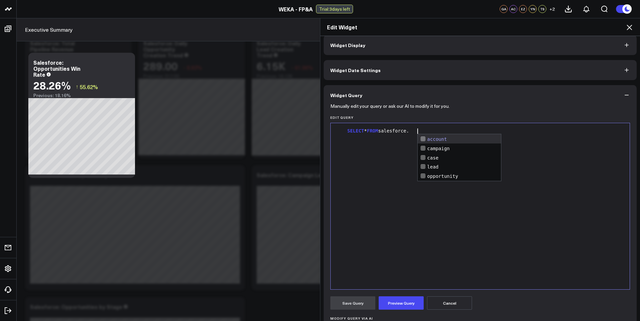
scroll to position [9, 0]
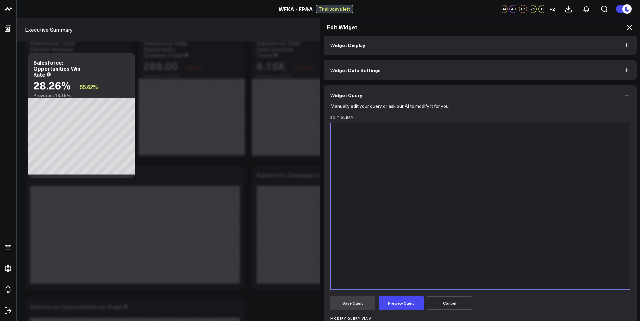
click at [450, 298] on button "Cancel" at bounding box center [449, 302] width 45 height 13
